Goal: Task Accomplishment & Management: Manage account settings

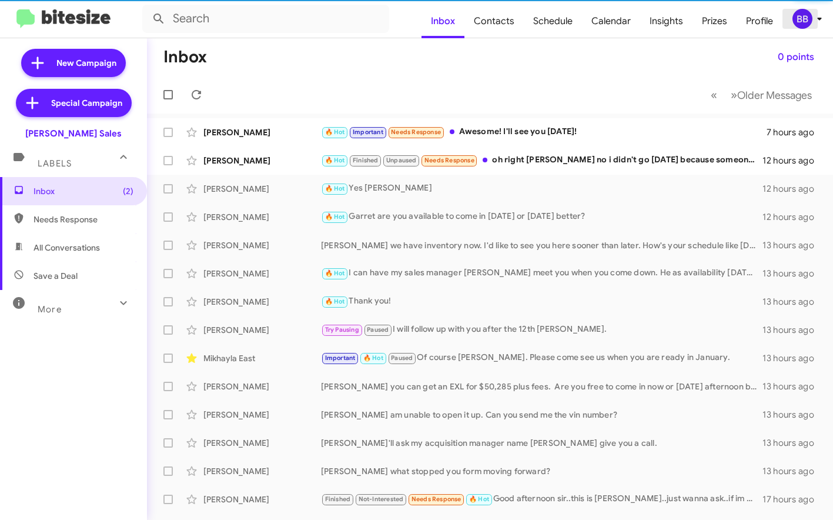
click at [806, 26] on div "BB" at bounding box center [803, 19] width 20 height 20
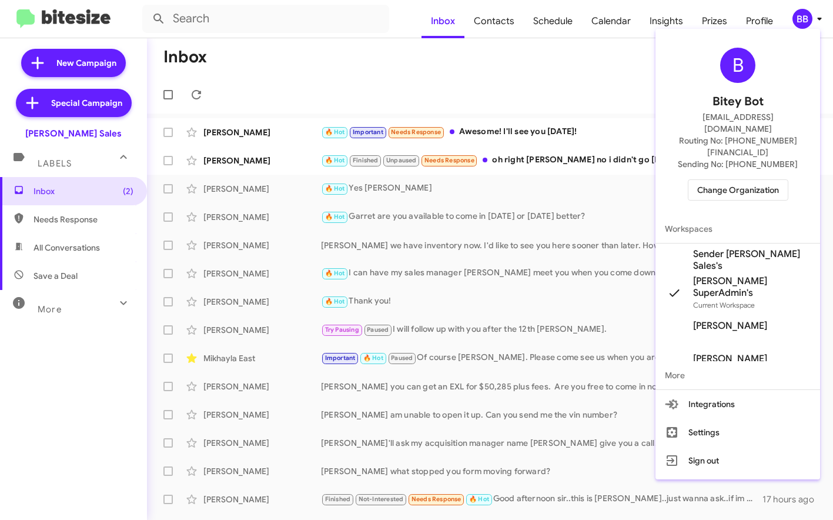
click at [742, 180] on span "Change Organization" at bounding box center [738, 190] width 82 height 20
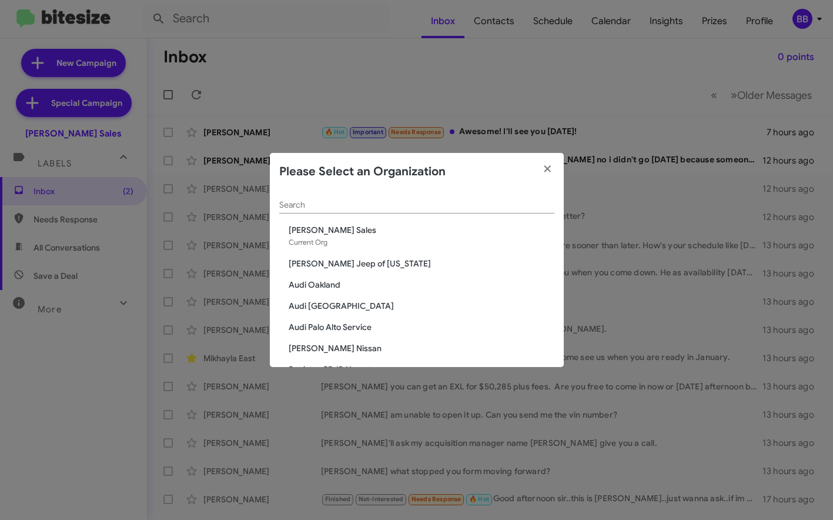
click at [355, 202] on input "Search" at bounding box center [416, 205] width 275 height 9
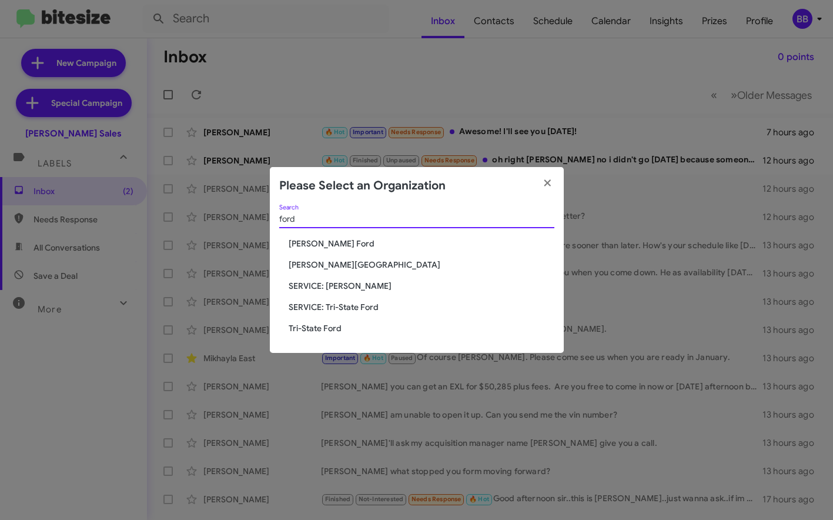
type input "ford"
click at [315, 327] on span "Tri-State Ford" at bounding box center [422, 328] width 266 height 12
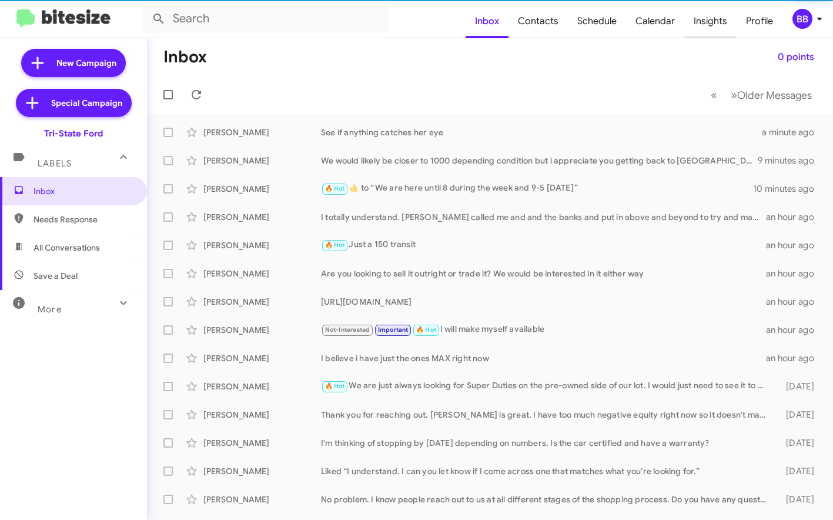
click at [720, 21] on span "Insights" at bounding box center [710, 21] width 52 height 34
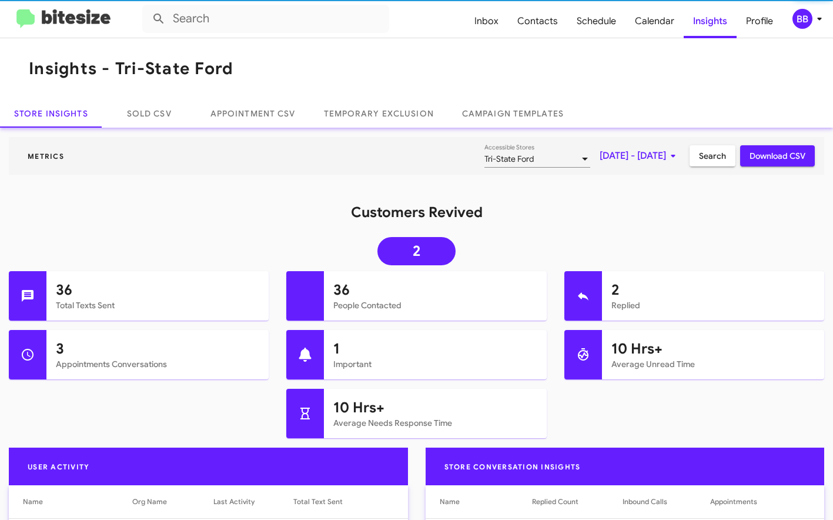
click at [641, 159] on span "Oct 1, 2025 - Oct 2, 2025" at bounding box center [640, 155] width 81 height 21
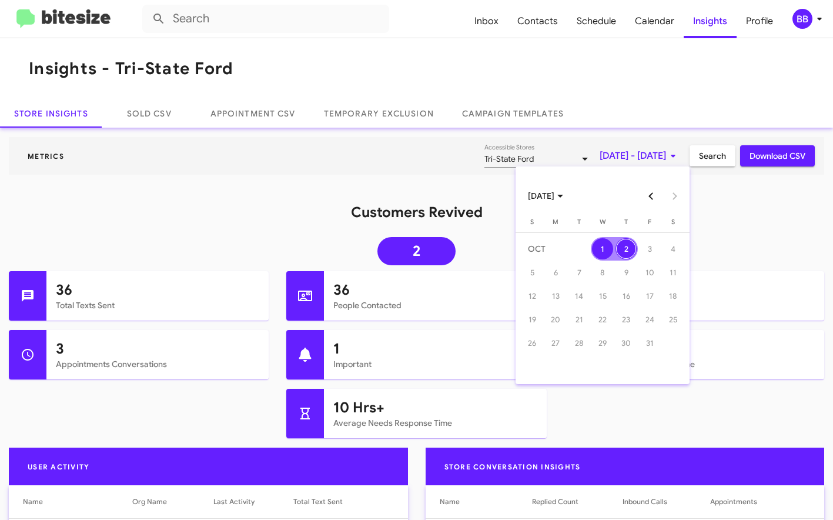
click at [653, 195] on button "Previous month" at bounding box center [652, 196] width 24 height 24
click at [650, 250] on div "1" at bounding box center [649, 248] width 21 height 21
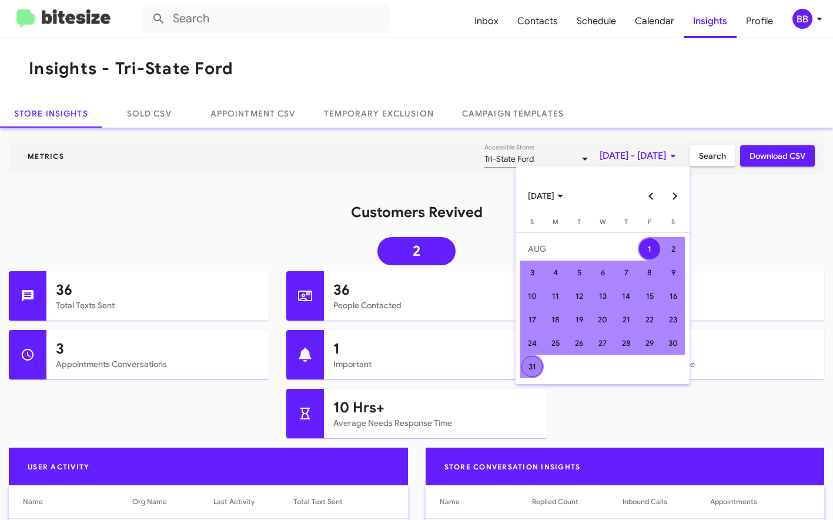
click at [530, 369] on div "31" at bounding box center [532, 366] width 21 height 21
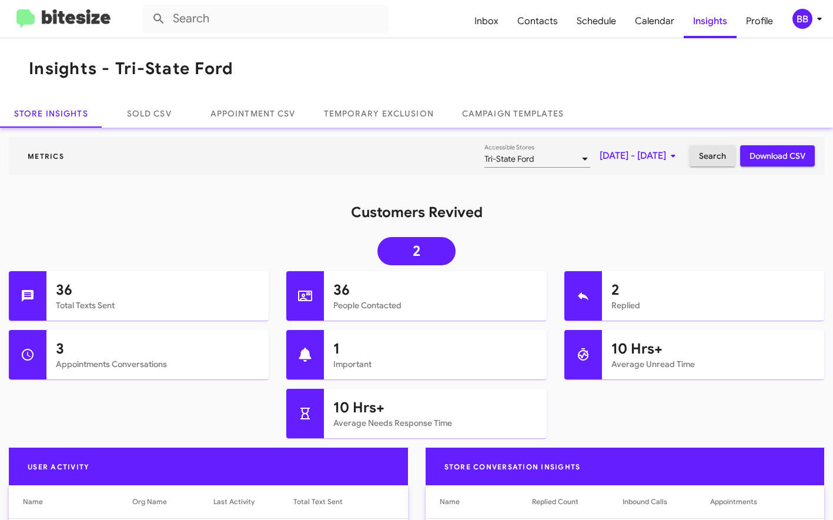
click at [705, 153] on span "Search" at bounding box center [712, 155] width 27 height 21
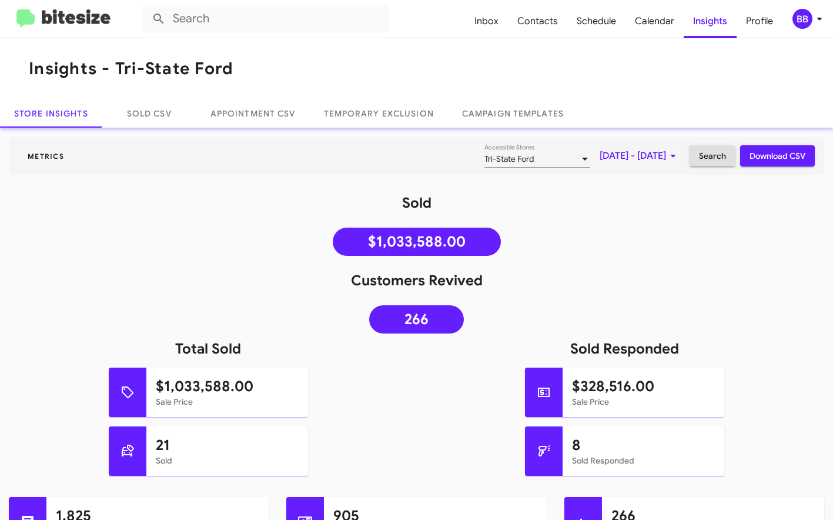
click at [624, 166] on mat-toolbar "Metrics Tri-State Ford Accessible Stores Aug 1, 2025 - Aug 31, 2025 Search Down…" at bounding box center [417, 156] width 816 height 38
click at [614, 156] on span "Aug 1, 2025 - Aug 31, 2025" at bounding box center [640, 155] width 81 height 21
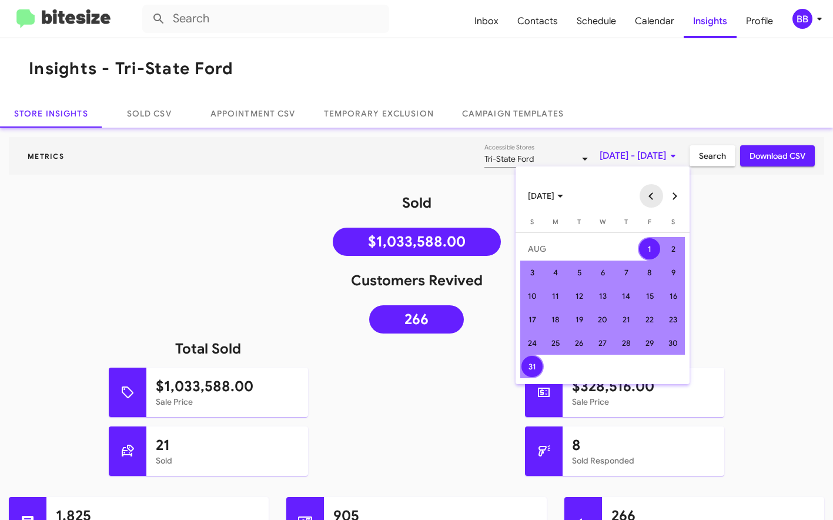
click at [650, 192] on button "Previous month" at bounding box center [652, 196] width 24 height 24
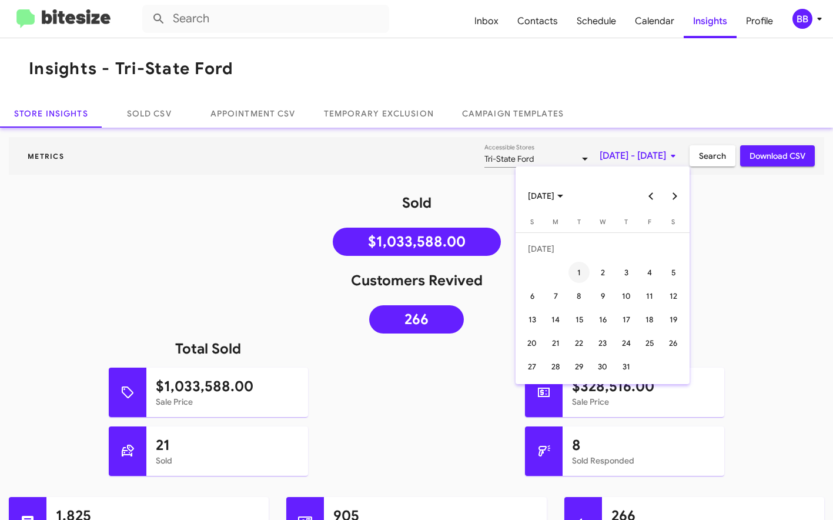
click at [574, 268] on div "1" at bounding box center [579, 272] width 21 height 21
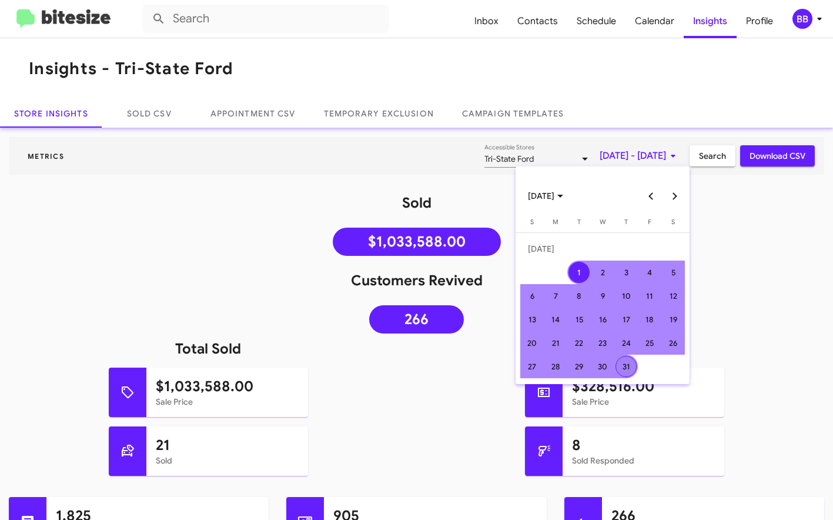
click at [629, 363] on div "31" at bounding box center [626, 366] width 21 height 21
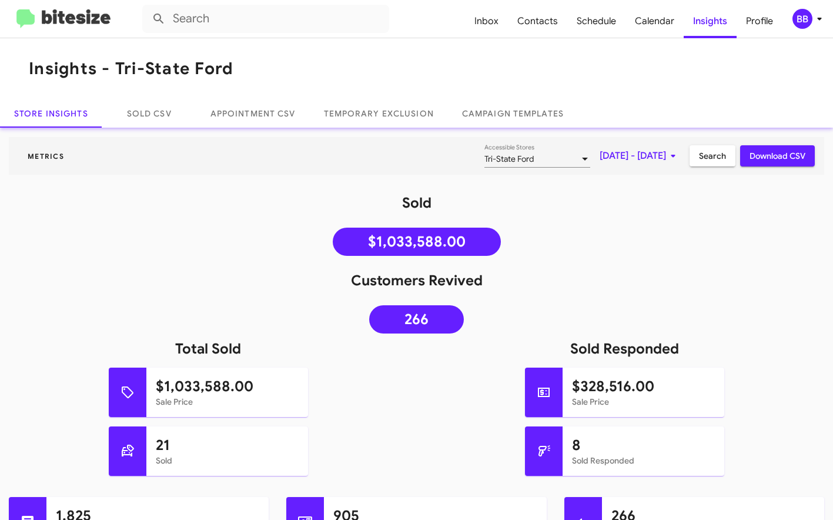
click at [721, 155] on span "Search" at bounding box center [712, 155] width 27 height 21
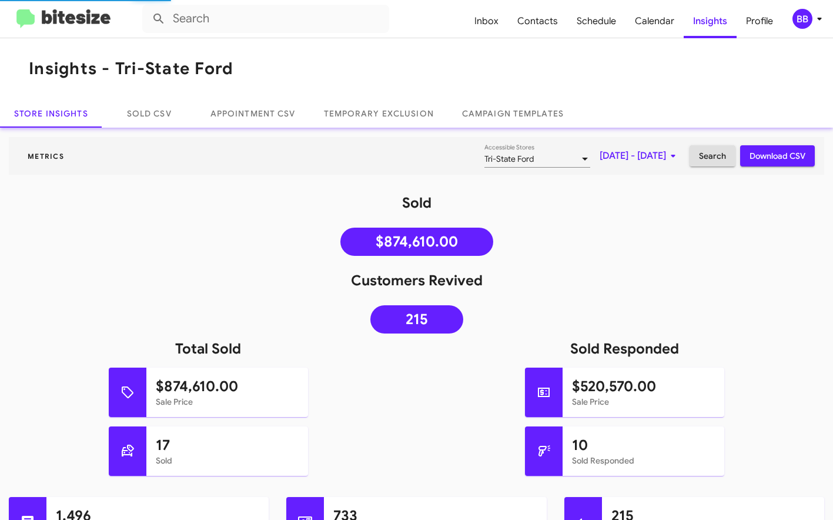
click at [607, 153] on span "Jul 1, 2025 - Jul 31, 2025" at bounding box center [640, 155] width 81 height 21
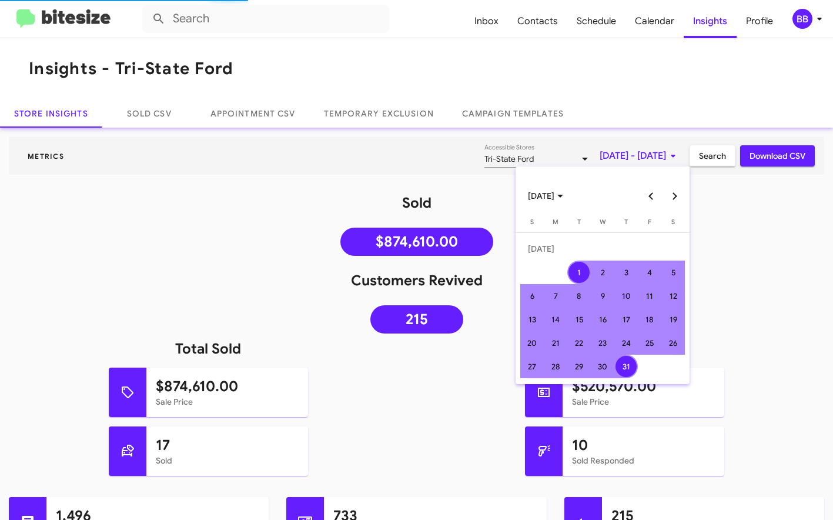
click at [675, 191] on button "Next month" at bounding box center [675, 196] width 24 height 24
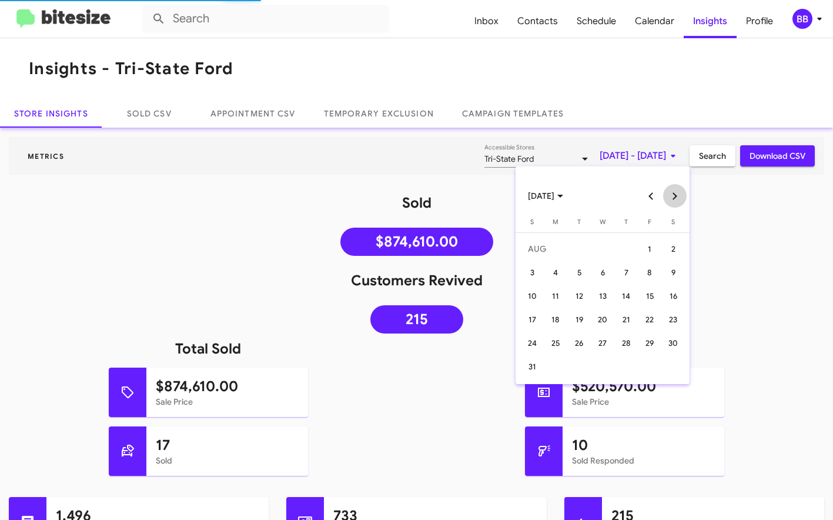
click at [675, 191] on button "Next month" at bounding box center [675, 196] width 24 height 24
click at [659, 194] on button "Previous month" at bounding box center [652, 196] width 24 height 24
click at [557, 276] on div "1" at bounding box center [555, 272] width 21 height 21
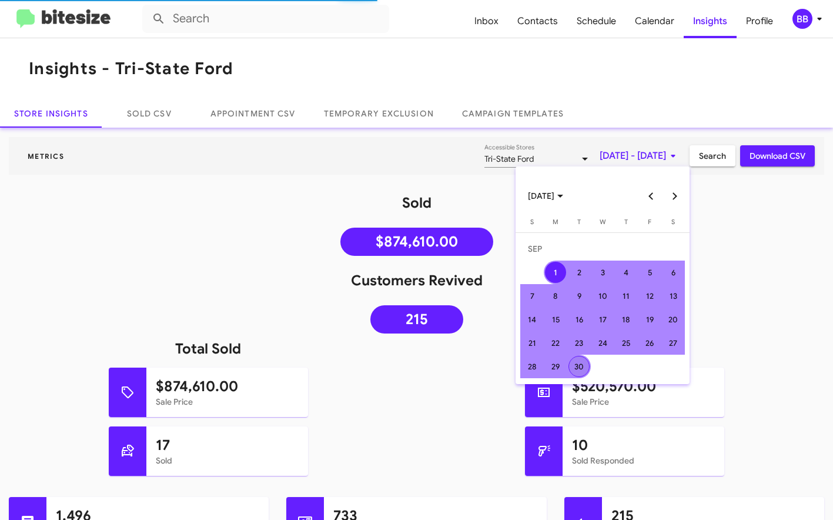
click at [575, 365] on div "30" at bounding box center [579, 366] width 21 height 21
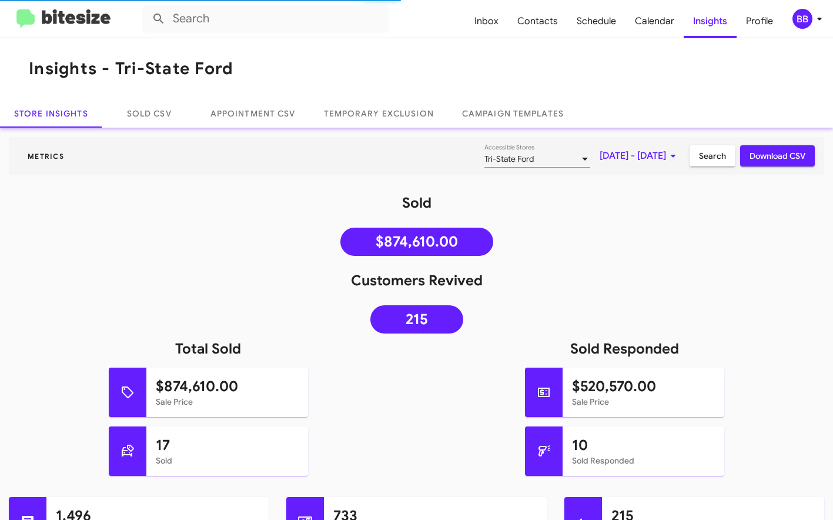
click at [717, 159] on span "Search" at bounding box center [712, 155] width 27 height 21
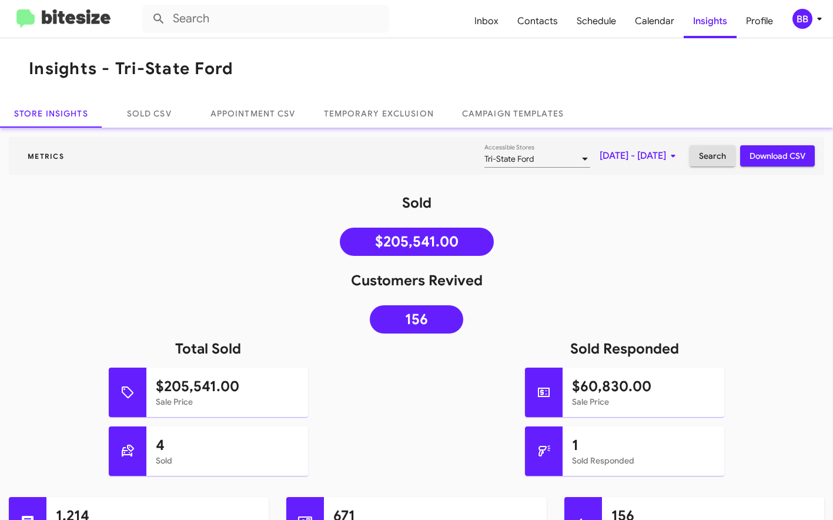
click at [801, 25] on div "BB" at bounding box center [803, 19] width 20 height 20
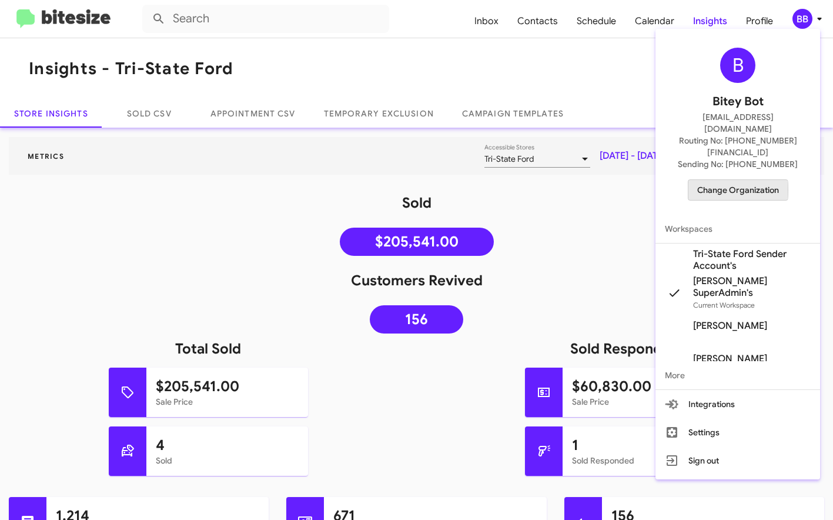
click at [730, 180] on span "Change Organization" at bounding box center [738, 190] width 82 height 20
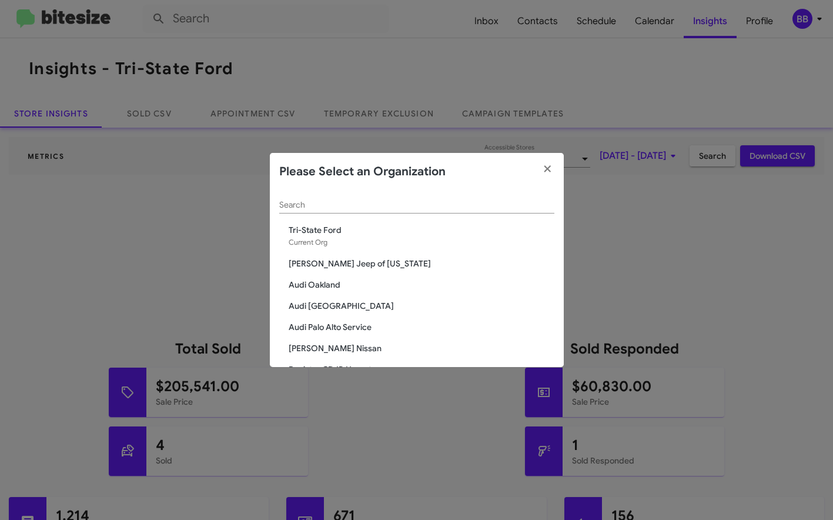
click at [329, 208] on input "Search" at bounding box center [416, 205] width 275 height 9
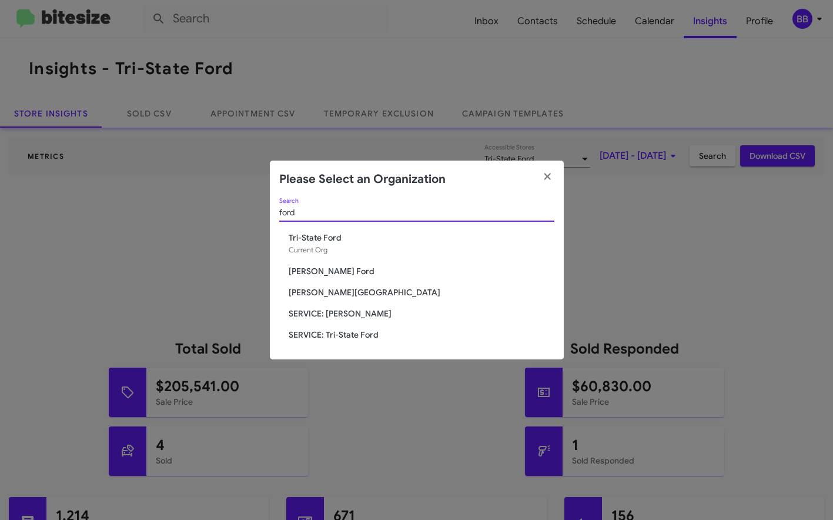
type input "ford"
click at [323, 266] on span "[PERSON_NAME] Ford" at bounding box center [422, 271] width 266 height 12
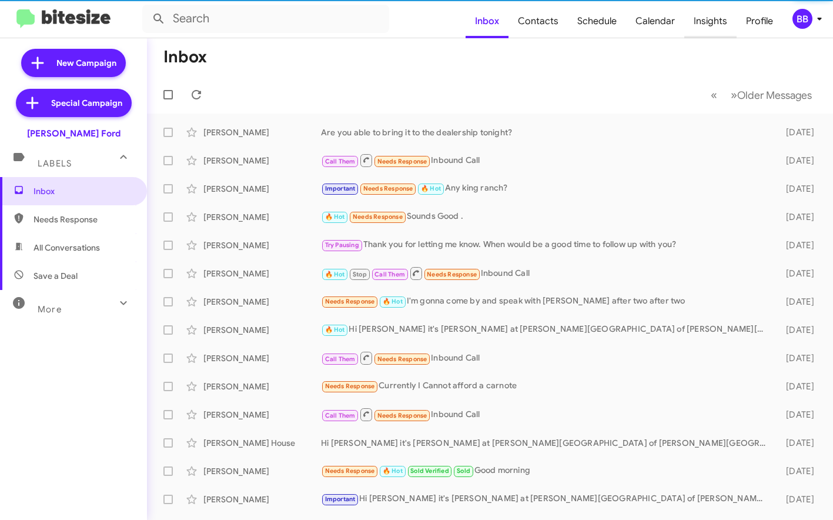
click at [706, 19] on span "Insights" at bounding box center [710, 21] width 52 height 34
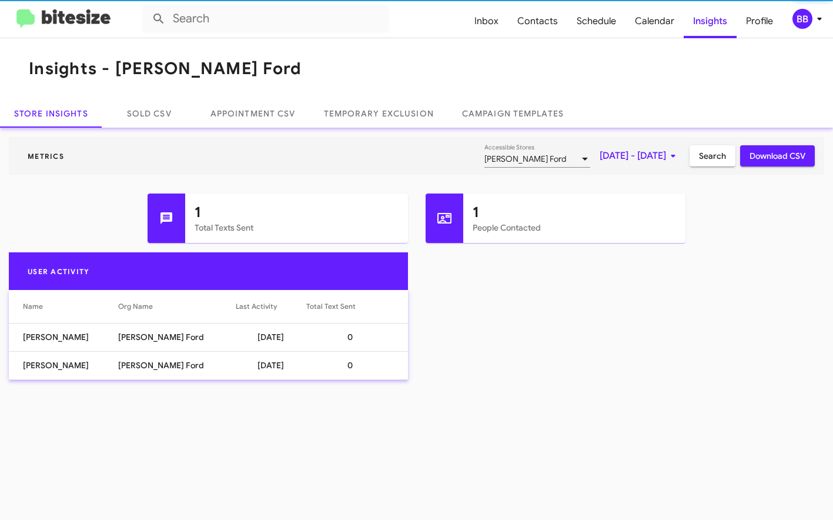
click at [604, 153] on span "Oct 1, 2025 - Oct 2, 2025" at bounding box center [640, 155] width 81 height 21
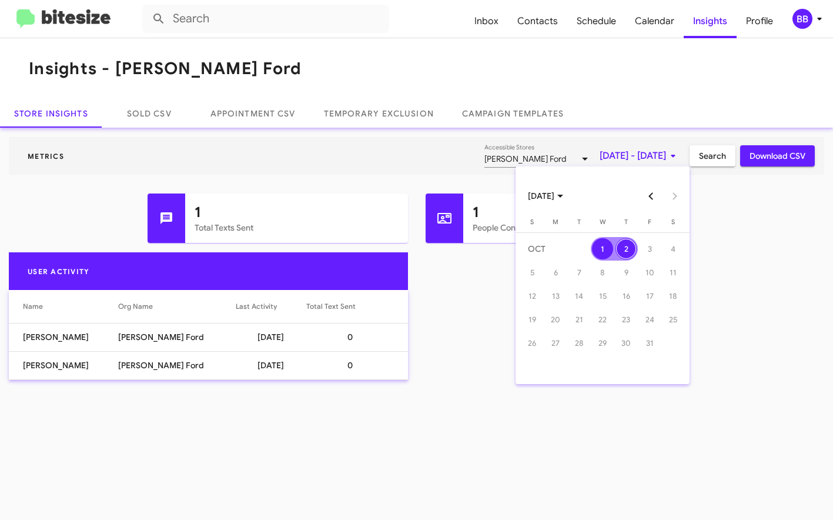
click at [660, 203] on div "OCT 2025" at bounding box center [603, 196] width 168 height 24
click at [654, 198] on button "Previous month" at bounding box center [652, 196] width 24 height 24
click at [559, 270] on div "1" at bounding box center [555, 272] width 21 height 21
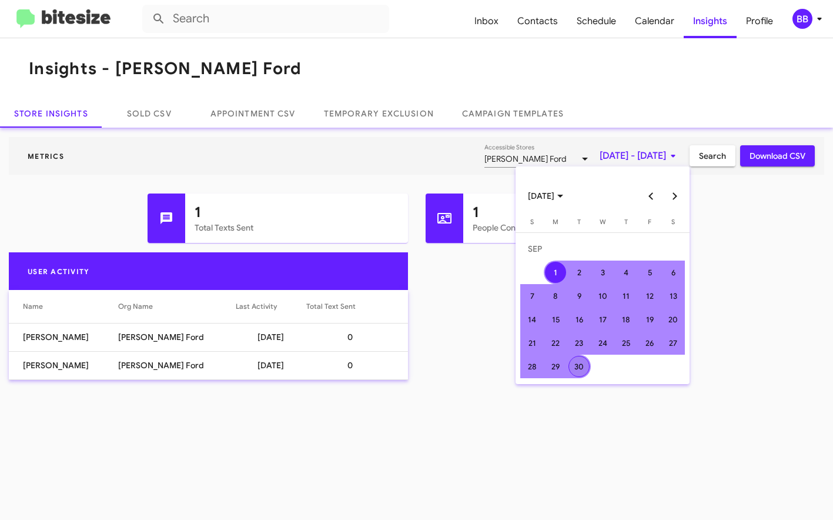
click at [579, 366] on div "30" at bounding box center [579, 366] width 21 height 21
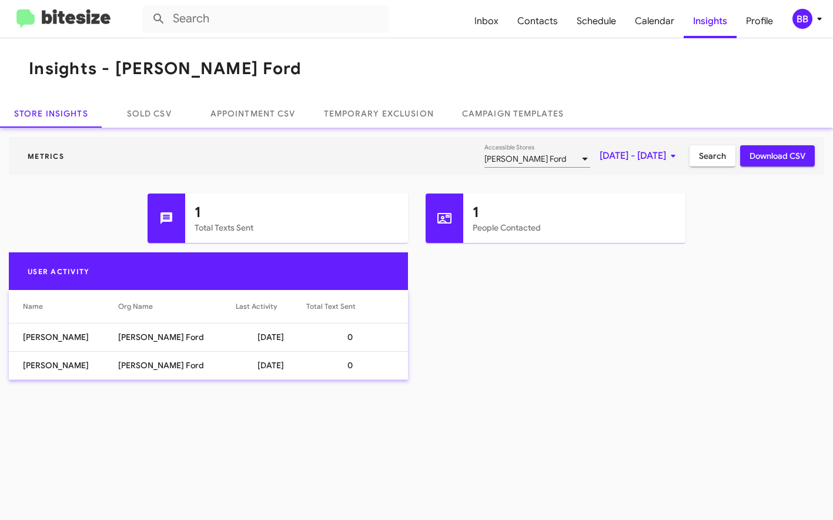
click at [706, 169] on mat-toolbar "Metrics Banister Ford Accessible Stores Sep 1, 2025 - Sep 30, 2025 Search Downl…" at bounding box center [417, 156] width 816 height 38
click at [703, 158] on span "Search" at bounding box center [712, 155] width 27 height 21
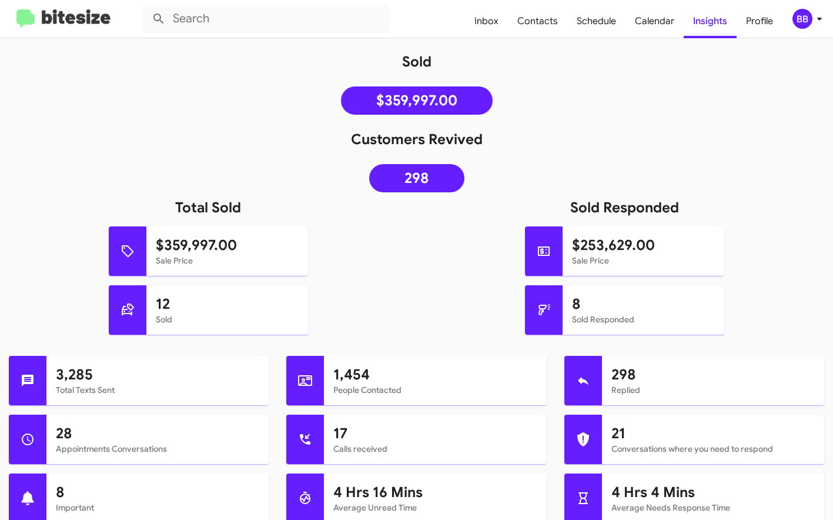
scroll to position [145, 0]
